Goal: Check status

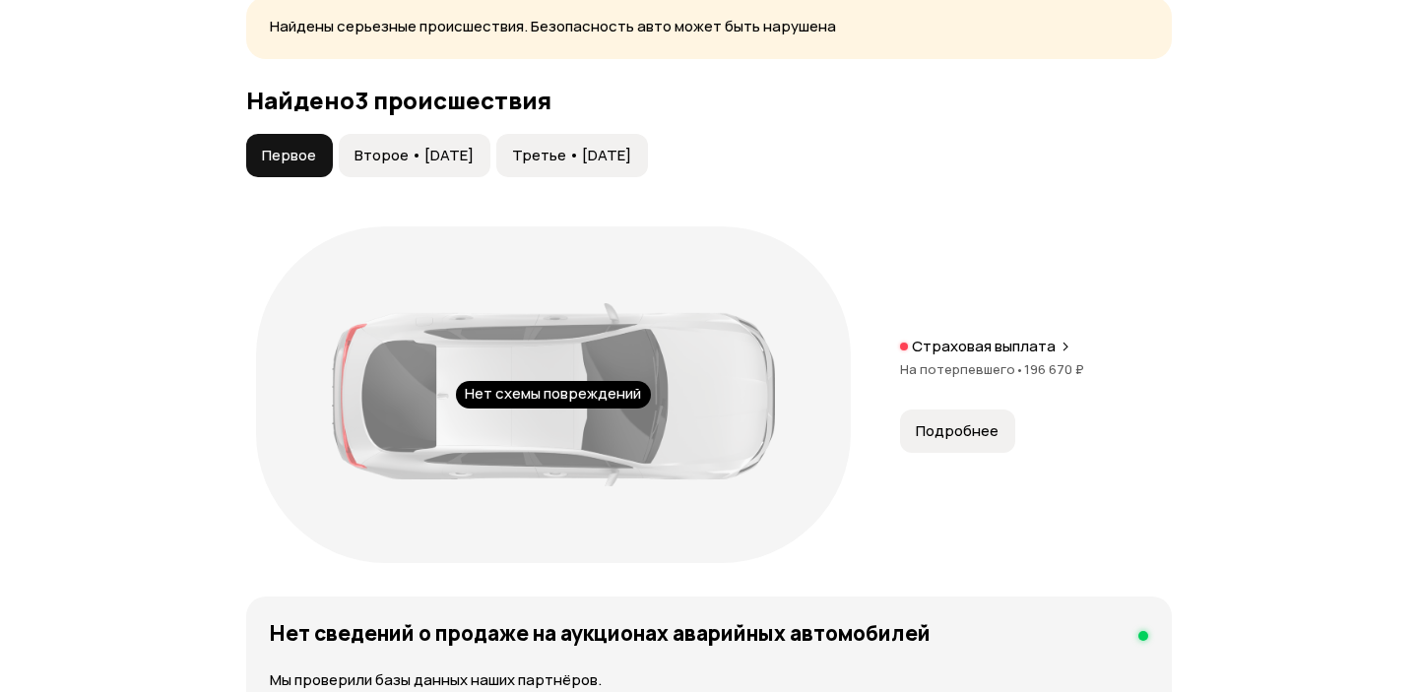
scroll to position [2208, 0]
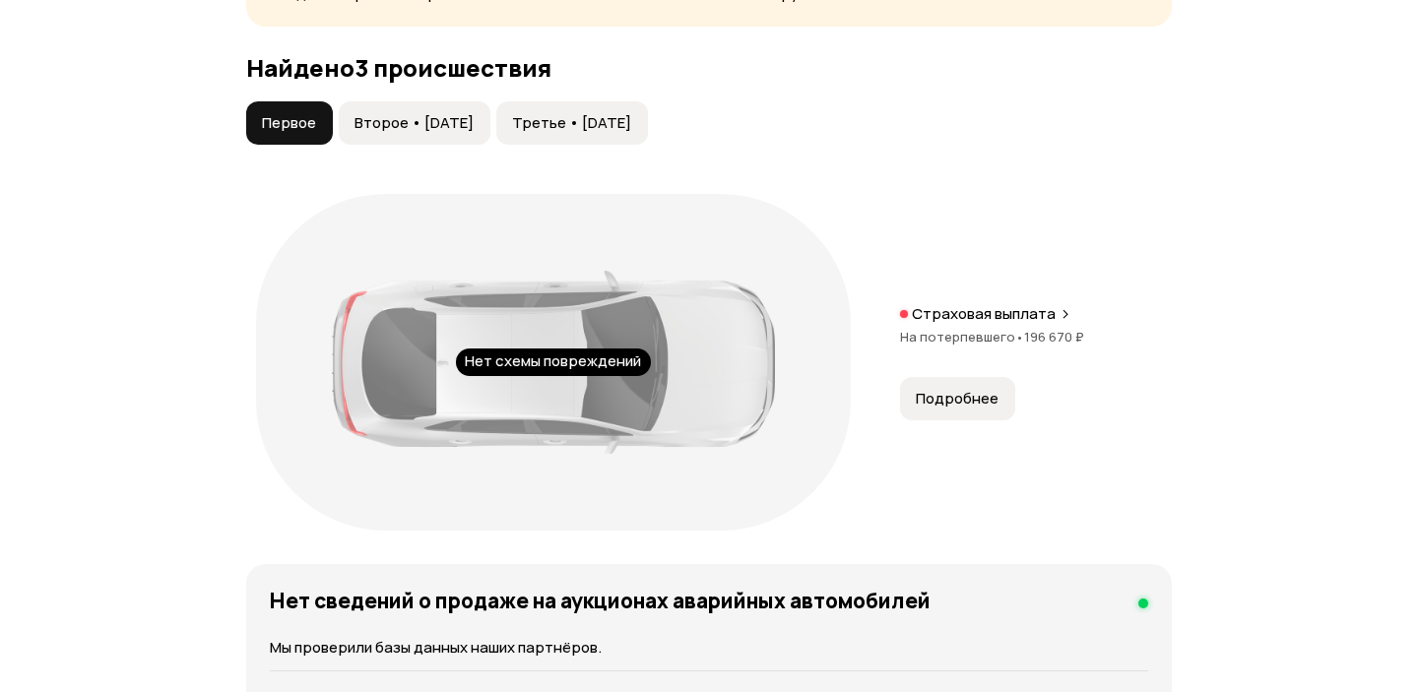
click at [982, 400] on span "Подробнее" at bounding box center [957, 399] width 83 height 20
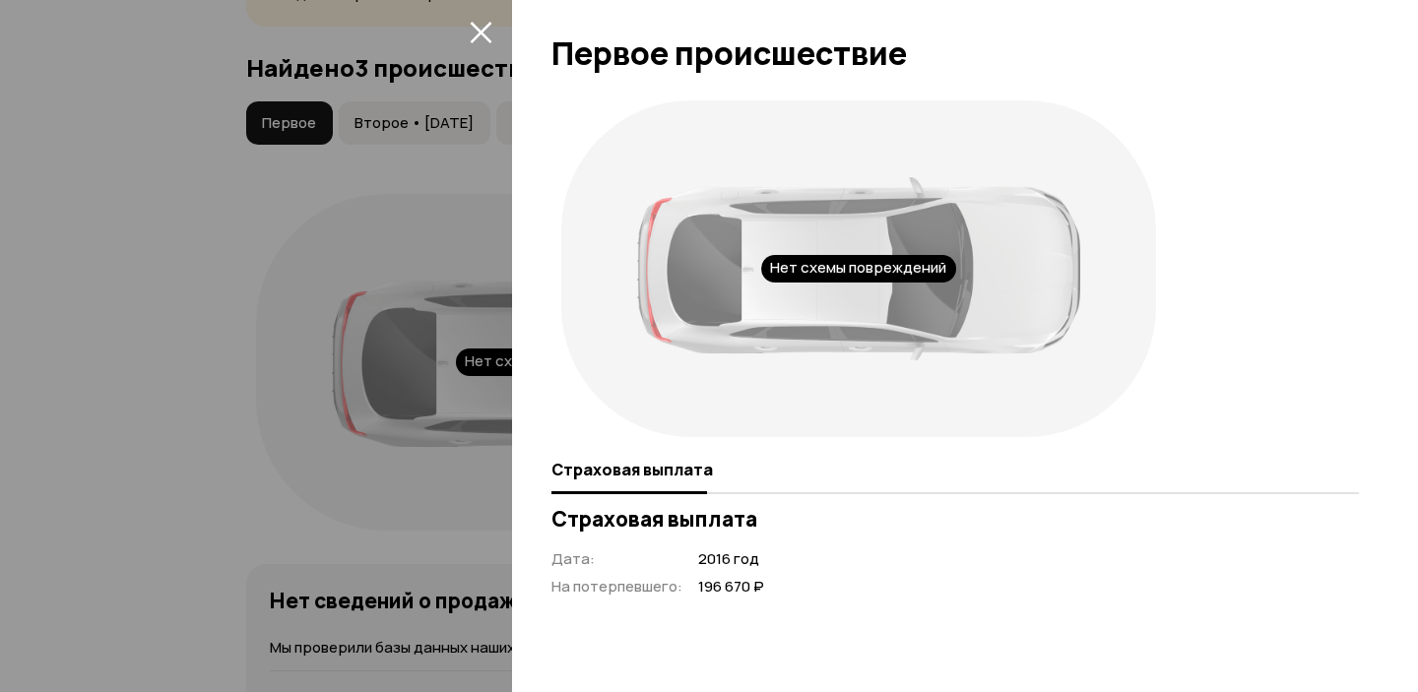
click at [473, 32] on icon "закрыть" at bounding box center [481, 32] width 23 height 23
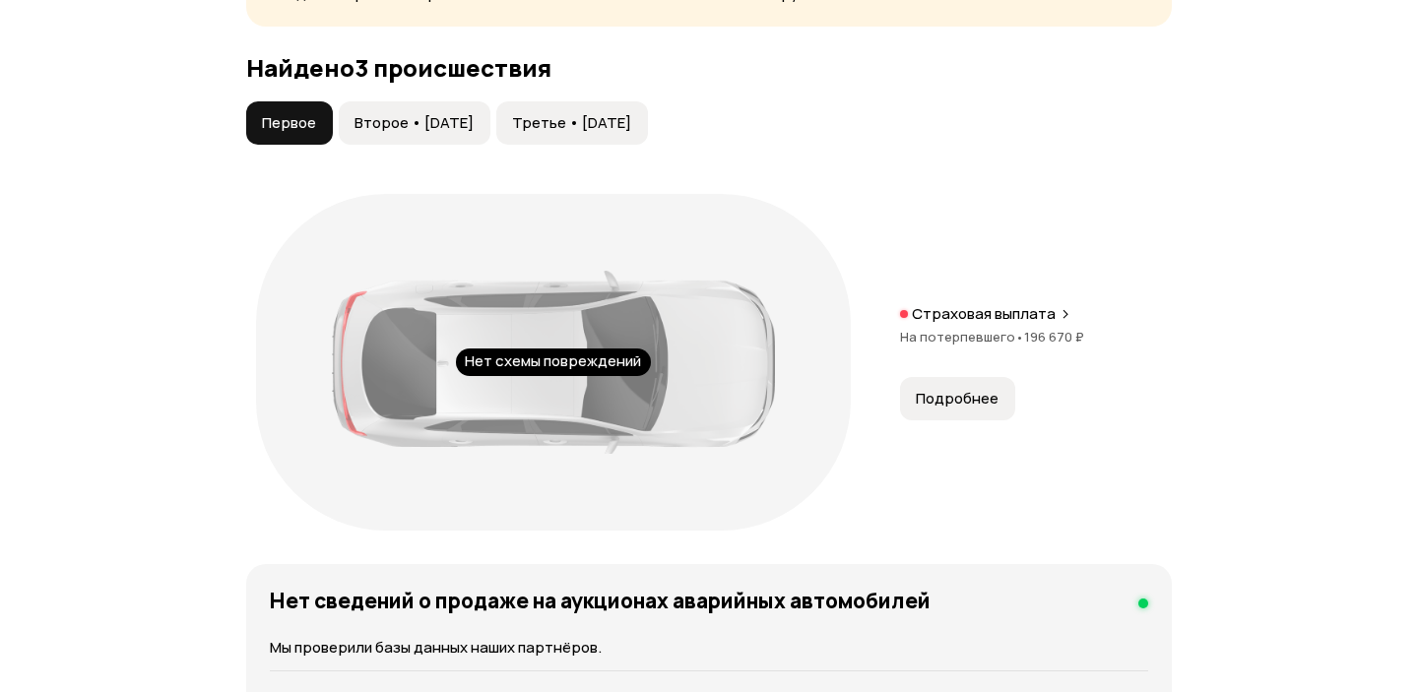
click at [459, 117] on span "Второе • 31 янв 2020" at bounding box center [413, 123] width 119 height 20
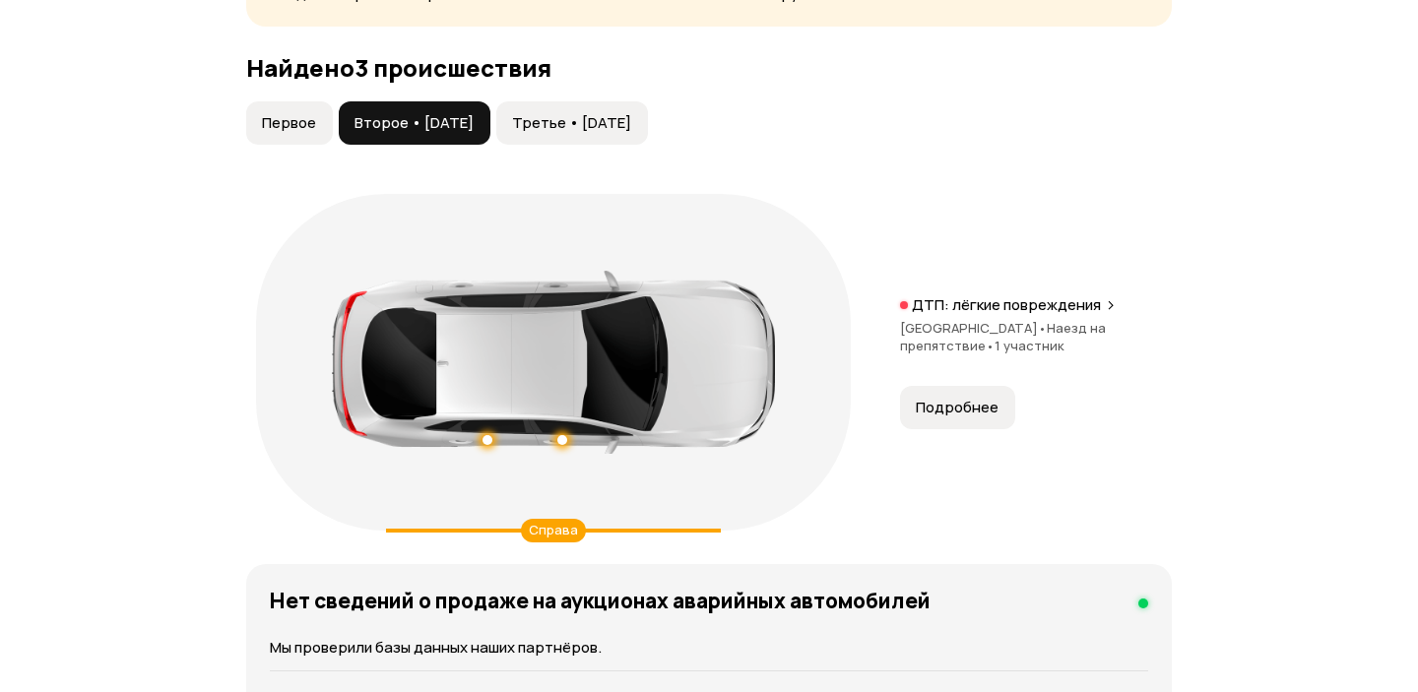
click at [597, 121] on span "Третье • 16 апр 2021" at bounding box center [571, 123] width 119 height 20
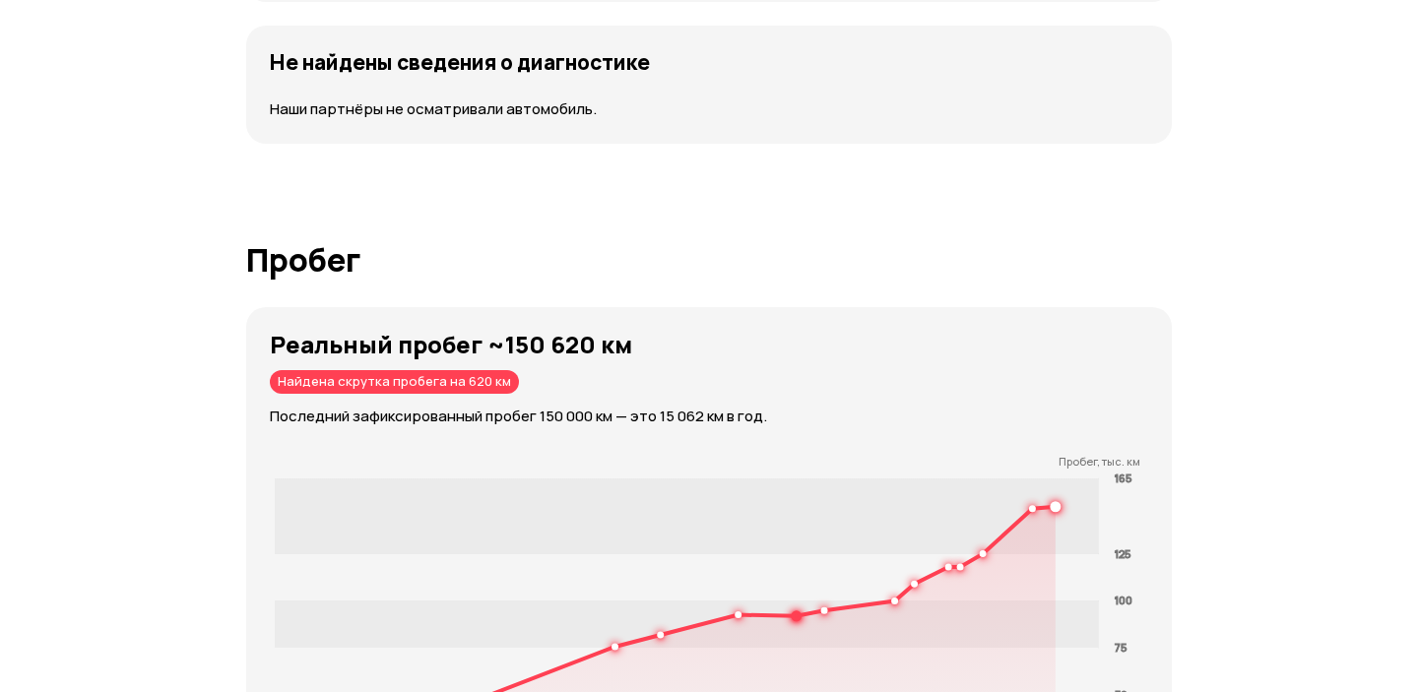
scroll to position [3313, 0]
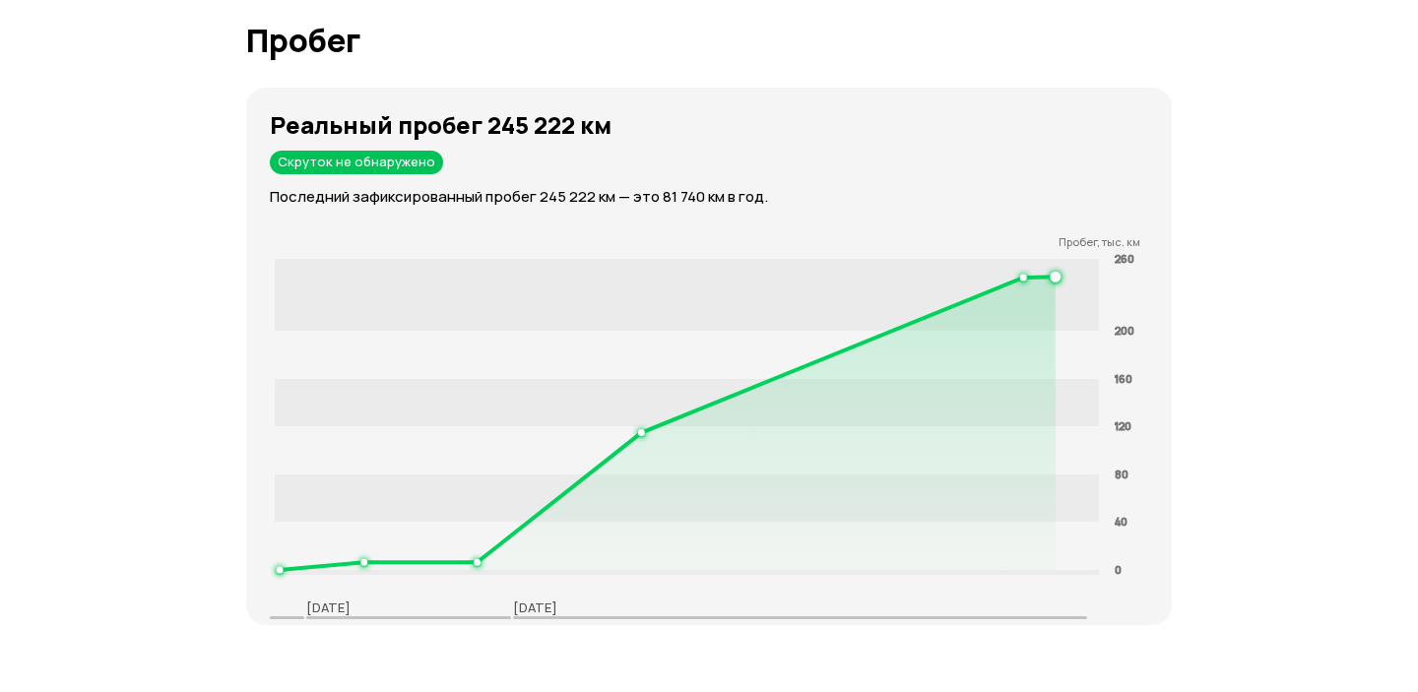
scroll to position [3247, 0]
